Goal: Book appointment/travel/reservation

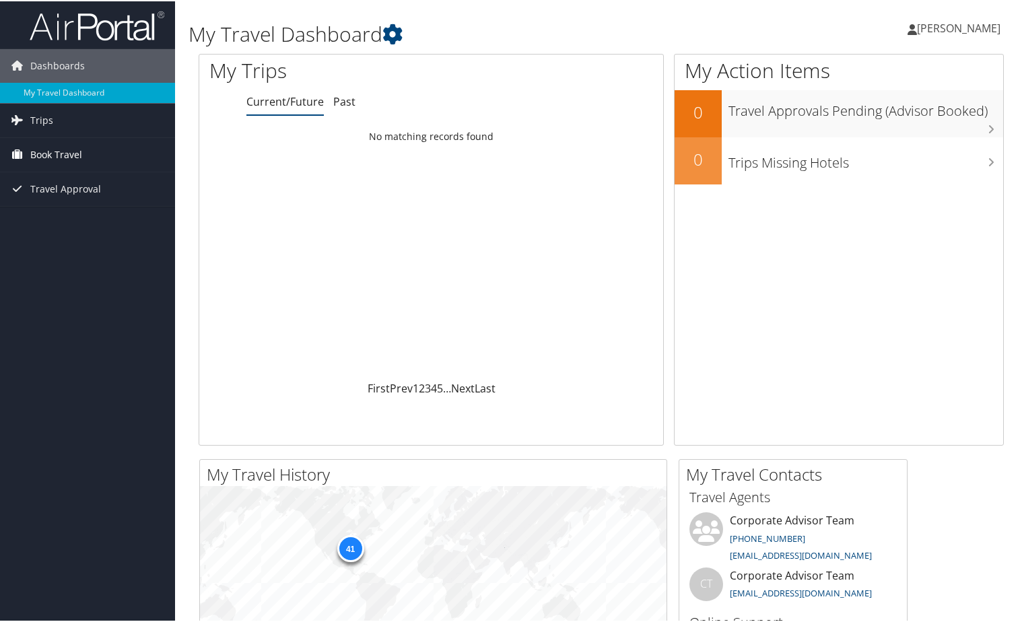
click at [57, 153] on span "Book Travel" at bounding box center [56, 154] width 52 height 34
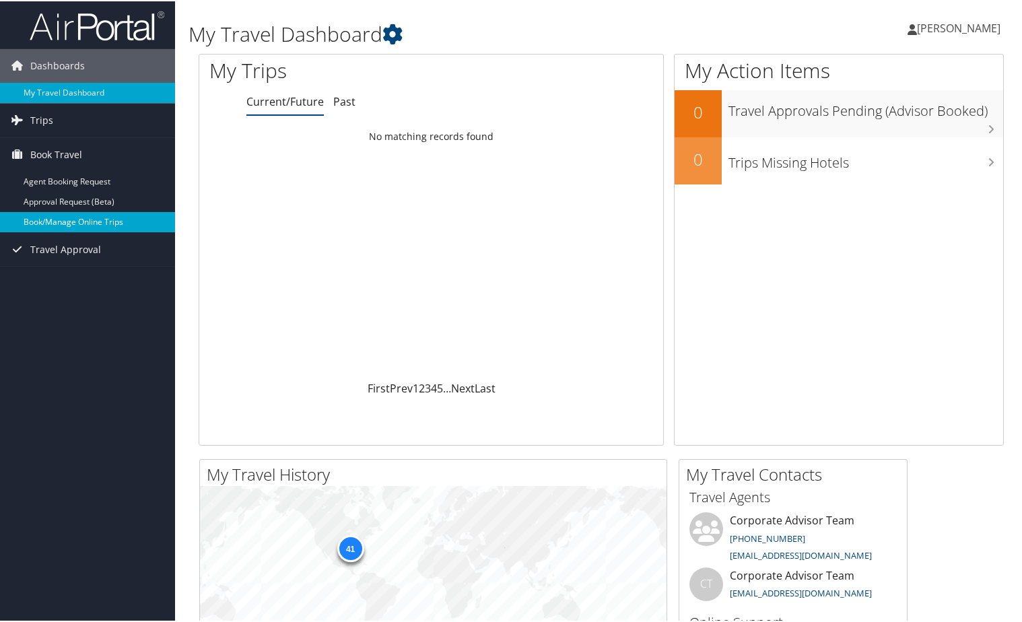
click at [67, 223] on link "Book/Manage Online Trips" at bounding box center [87, 221] width 175 height 20
click at [44, 216] on link "Book/Manage Online Trips" at bounding box center [87, 221] width 175 height 20
click at [25, 218] on link "Book/Manage Online Trips" at bounding box center [87, 221] width 175 height 20
click at [83, 221] on link "Book/Manage Online Trips" at bounding box center [87, 221] width 175 height 20
